Goal: Information Seeking & Learning: Learn about a topic

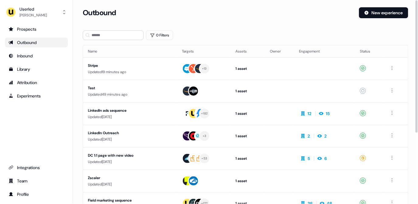
click at [163, 28] on section "Loading... Outbound New experience 0 Filters Name Targets Assets Owner Engageme…" at bounding box center [245, 160] width 345 height 307
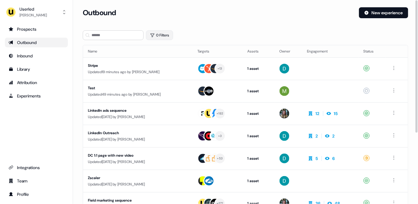
click at [162, 33] on button "0 Filters" at bounding box center [159, 35] width 27 height 10
click at [171, 56] on div "Add Filter" at bounding box center [234, 60] width 167 height 12
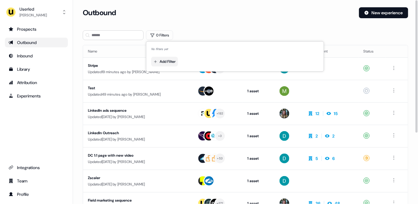
click at [169, 61] on html "For the best experience switch devices to a bigger screen. Go to [DOMAIN_NAME] …" at bounding box center [209, 102] width 418 height 204
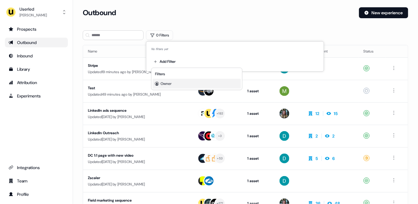
click at [180, 81] on div "Owner" at bounding box center [197, 84] width 88 height 10
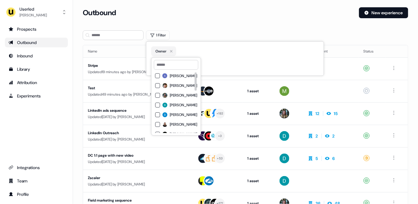
click at [172, 95] on span "[PERSON_NAME]" at bounding box center [183, 95] width 27 height 5
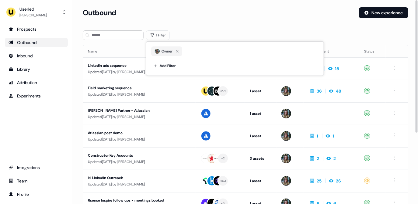
click at [212, 16] on div "Outbound" at bounding box center [218, 12] width 271 height 11
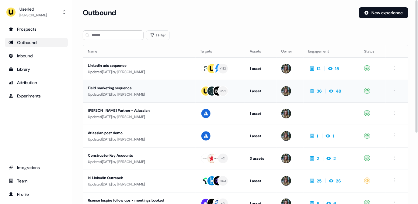
click at [156, 85] on div "Field marketing sequence" at bounding box center [139, 88] width 103 height 6
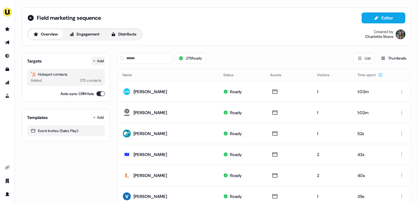
click at [99, 63] on button "Add" at bounding box center [97, 61] width 13 height 9
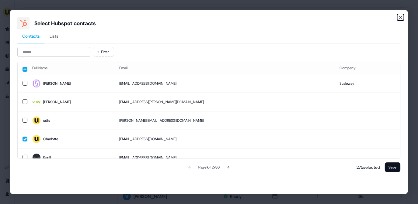
click at [401, 19] on icon "button" at bounding box center [400, 17] width 5 height 5
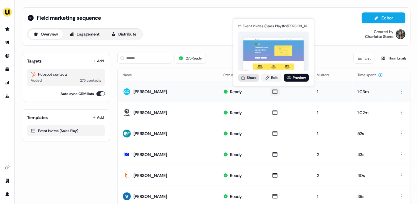
click at [249, 77] on button "Share" at bounding box center [248, 78] width 21 height 8
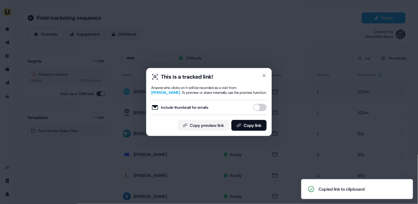
click at [87, 39] on div "This is a tracked link! Anyone who clicks on it will be recorded as a visit fro…" at bounding box center [209, 102] width 418 height 204
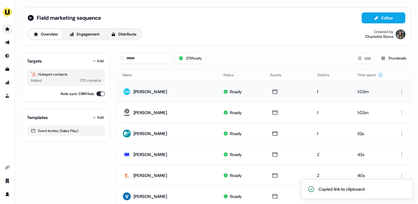
click at [5, 26] on link "Go to prospects" at bounding box center [7, 29] width 10 height 10
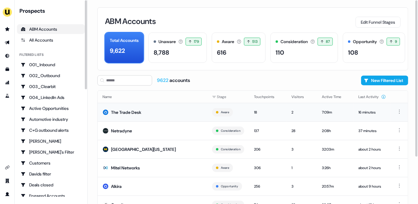
click at [131, 108] on td "The Trade Desk" at bounding box center [152, 112] width 109 height 19
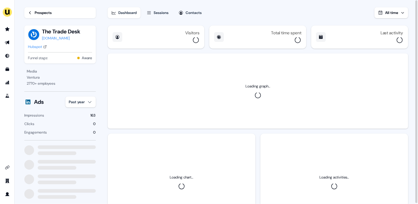
click at [164, 10] on div "Sessions" at bounding box center [161, 13] width 15 height 6
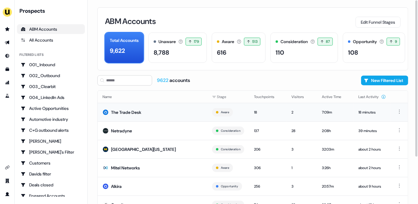
click at [158, 109] on td "The Trade Desk" at bounding box center [152, 112] width 109 height 19
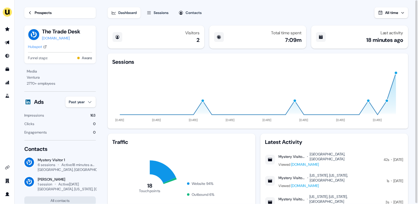
click at [196, 12] on div "Contacts" at bounding box center [194, 13] width 16 height 6
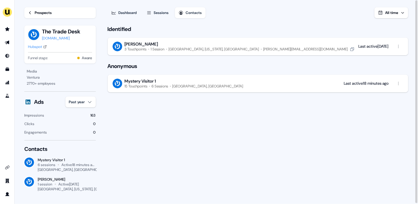
click at [143, 49] on div "3 Touchpoints" at bounding box center [136, 49] width 22 height 5
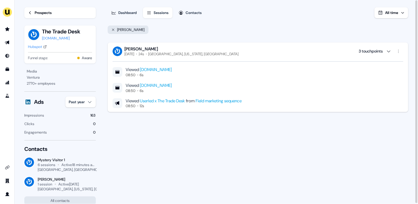
click at [134, 56] on div "[DATE]" at bounding box center [130, 54] width 10 height 5
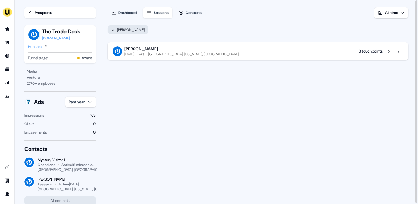
click at [134, 52] on div "[DATE]" at bounding box center [130, 54] width 10 height 5
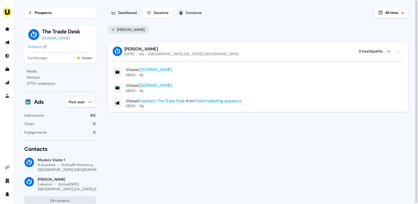
click at [111, 28] on div "[PERSON_NAME]" at bounding box center [128, 30] width 41 height 9
click at [114, 26] on div "[PERSON_NAME]" at bounding box center [128, 30] width 41 height 9
click at [111, 32] on div "[PERSON_NAME]" at bounding box center [128, 30] width 41 height 9
click at [111, 29] on icon at bounding box center [113, 30] width 4 height 4
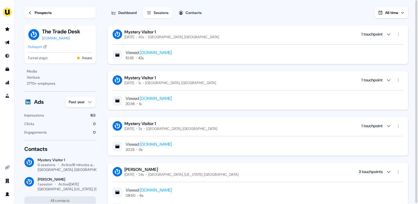
click at [188, 10] on div "Contacts" at bounding box center [194, 13] width 16 height 6
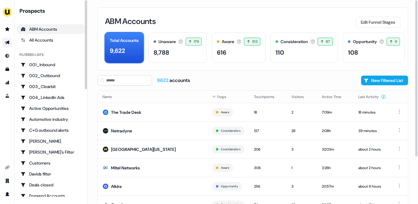
click at [9, 40] on link "Go to outbound experience" at bounding box center [7, 43] width 10 height 10
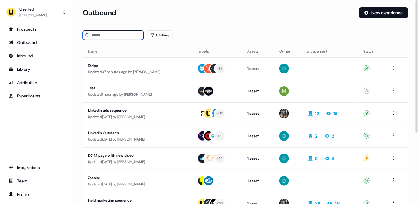
click at [107, 36] on input at bounding box center [113, 35] width 61 height 10
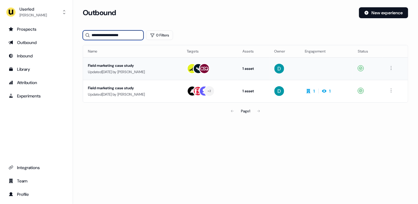
type input "**********"
click at [120, 60] on td "Field marketing case study Updated [DATE] by [PERSON_NAME]" at bounding box center [132, 68] width 99 height 22
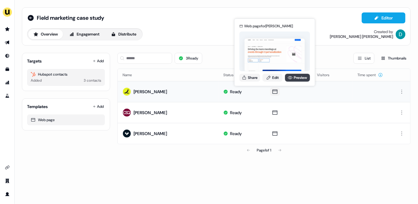
click at [288, 79] on icon at bounding box center [290, 77] width 5 height 5
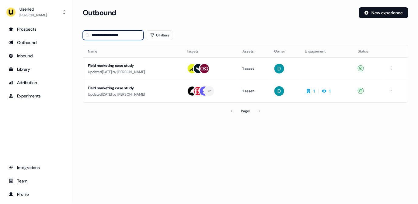
click at [125, 35] on input "**********" at bounding box center [113, 35] width 61 height 10
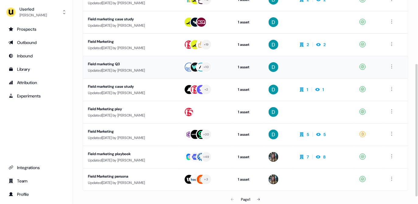
scroll to position [91, 0]
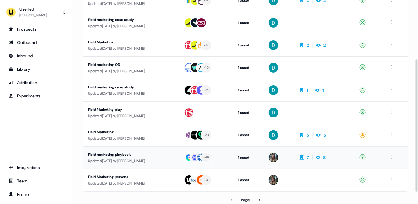
type input "**********"
click at [154, 157] on div "Field marketing playbook" at bounding box center [131, 155] width 86 height 6
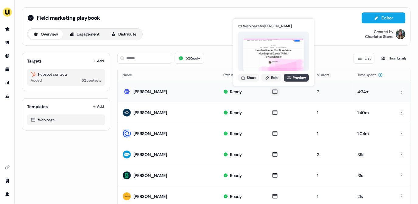
click at [294, 78] on link "Preview" at bounding box center [296, 78] width 25 height 8
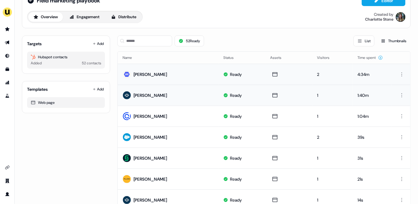
scroll to position [29, 0]
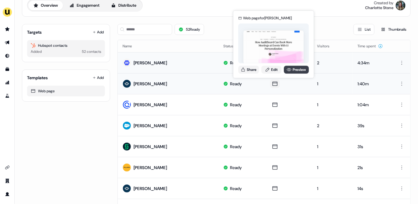
click at [297, 69] on link "Preview" at bounding box center [296, 70] width 25 height 8
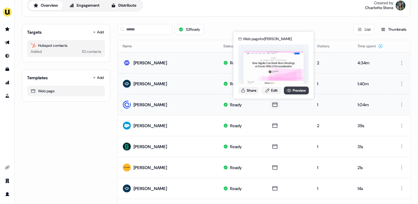
click at [294, 92] on link "Preview" at bounding box center [296, 91] width 25 height 8
